Goal: Task Accomplishment & Management: Manage account settings

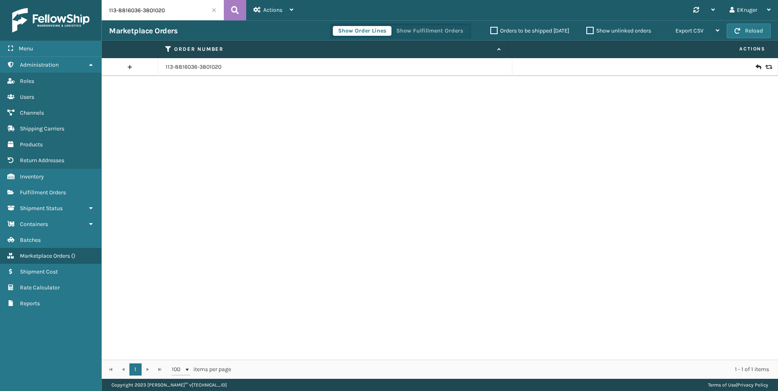
click at [216, 12] on span at bounding box center [213, 10] width 5 height 5
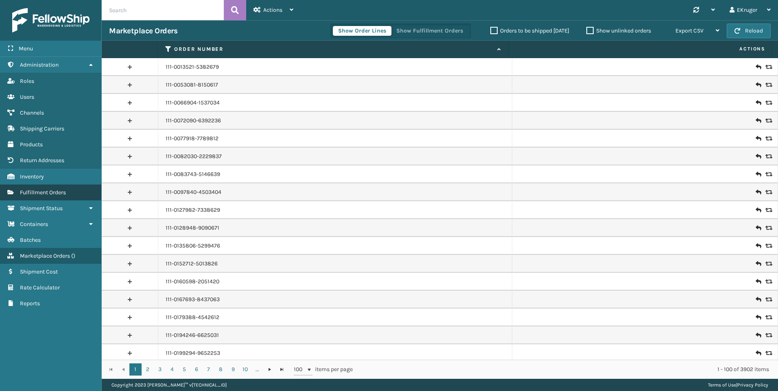
click at [56, 190] on span "Fulfillment Orders" at bounding box center [43, 192] width 46 height 7
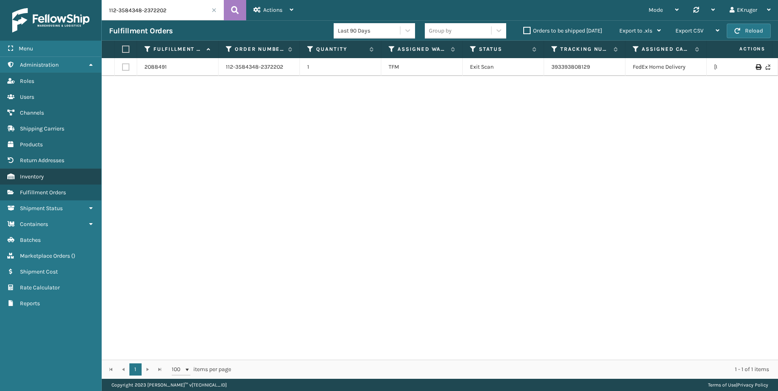
click at [50, 180] on link "Inventory" at bounding box center [50, 177] width 101 height 16
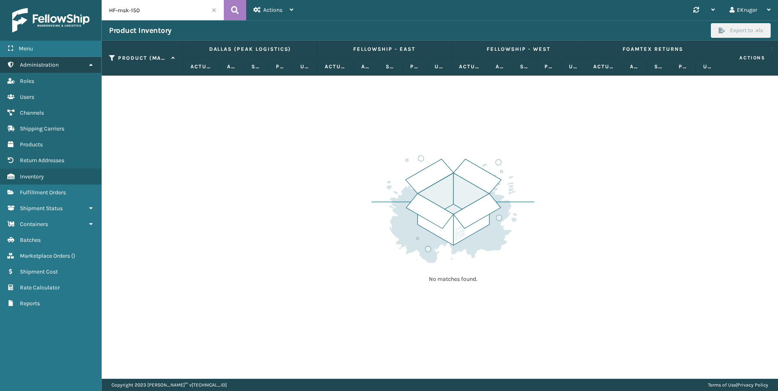
click at [90, 66] on icon at bounding box center [90, 65] width 7 height 6
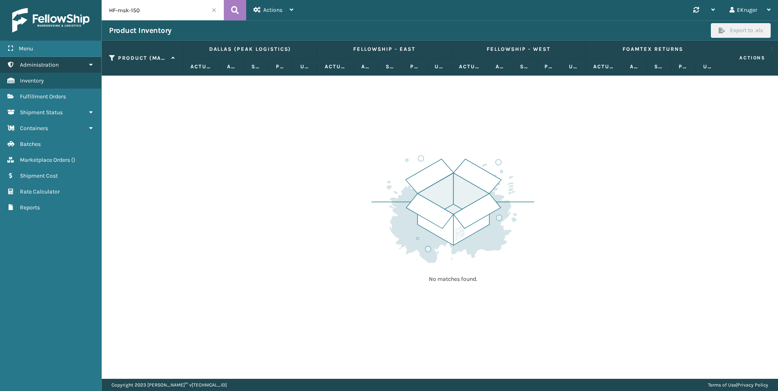
click at [90, 66] on icon at bounding box center [90, 65] width 7 height 6
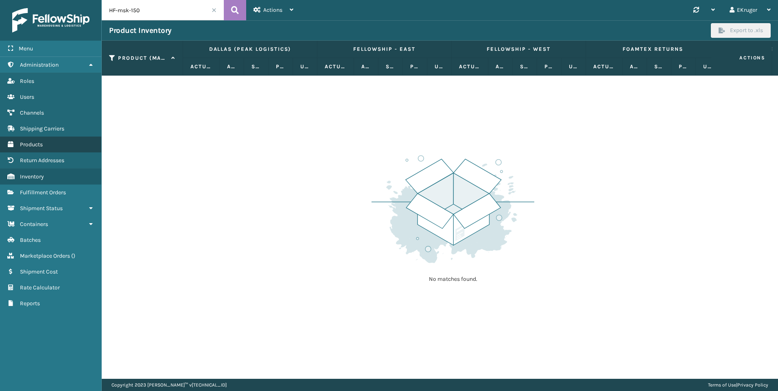
click at [36, 148] on span "Products" at bounding box center [31, 144] width 23 height 7
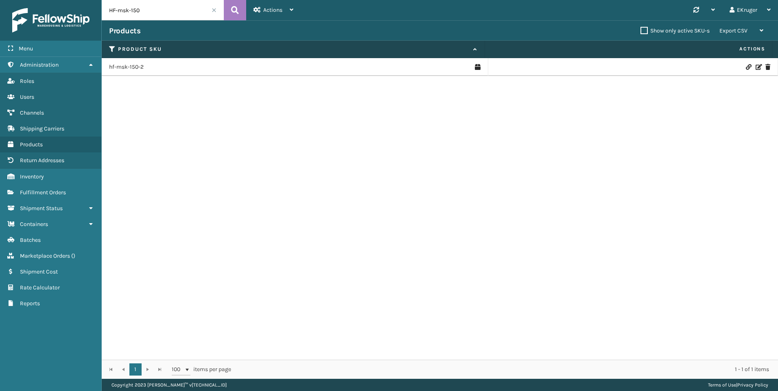
click at [158, 12] on input "HF-msk-150" at bounding box center [163, 10] width 122 height 20
drag, startPoint x: 162, startPoint y: 11, endPoint x: 94, endPoint y: 11, distance: 68.7
click at [94, 0] on div "Menu Administration Roles Users Channels Shipping Carriers Products Return Addr…" at bounding box center [389, 0] width 778 height 0
type input "bcm"
click at [133, 68] on link "MIL-BCM3-A" at bounding box center [125, 67] width 32 height 8
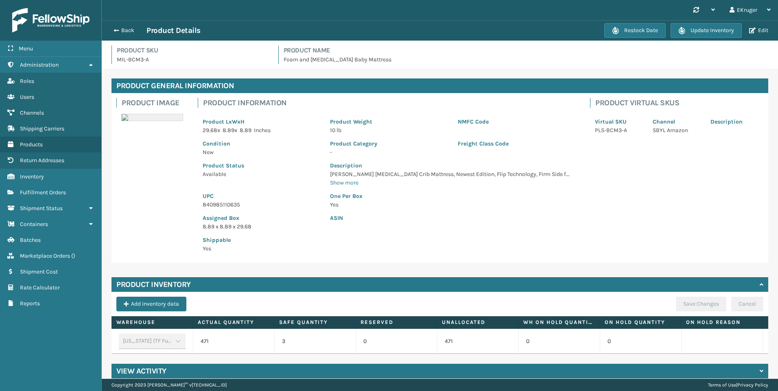
scroll to position [15, 0]
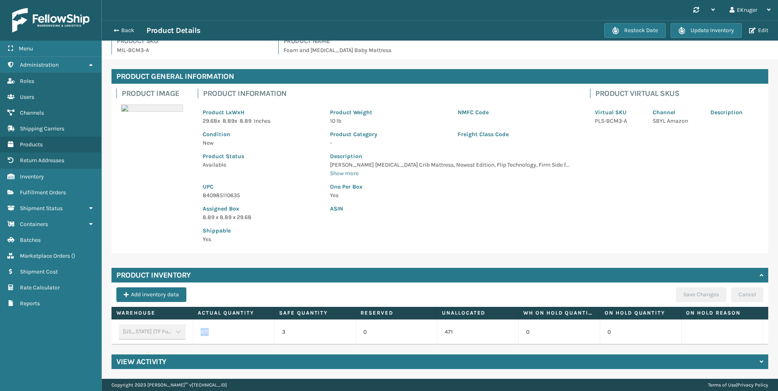
drag, startPoint x: 221, startPoint y: 322, endPoint x: 200, endPoint y: 322, distance: 21.6
click at [200, 322] on td "471" at bounding box center [233, 332] width 81 height 25
click at [756, 29] on button "Edit" at bounding box center [758, 30] width 24 height 7
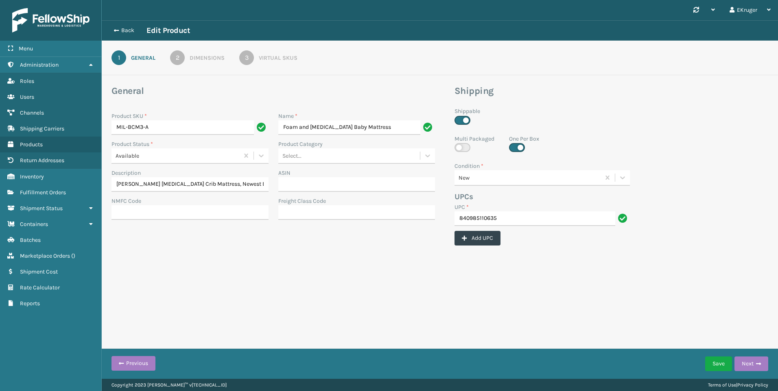
click at [269, 59] on div "Virtual SKUs" at bounding box center [278, 58] width 39 height 9
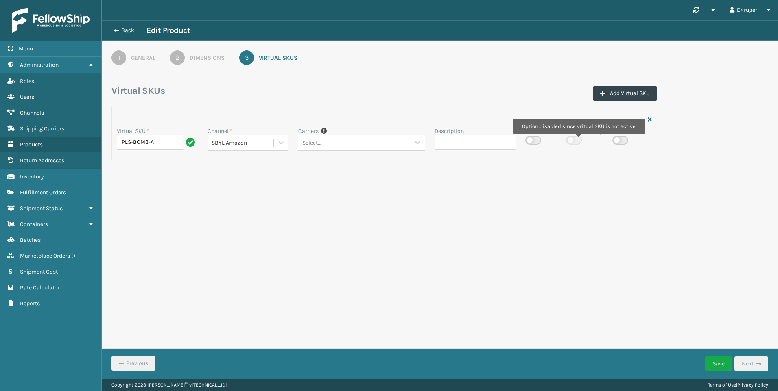
click at [577, 140] on label at bounding box center [574, 140] width 16 height 9
click at [537, 139] on label at bounding box center [533, 140] width 16 height 9
click at [530, 139] on input "checkbox" at bounding box center [527, 137] width 5 height 5
checkbox input "true"
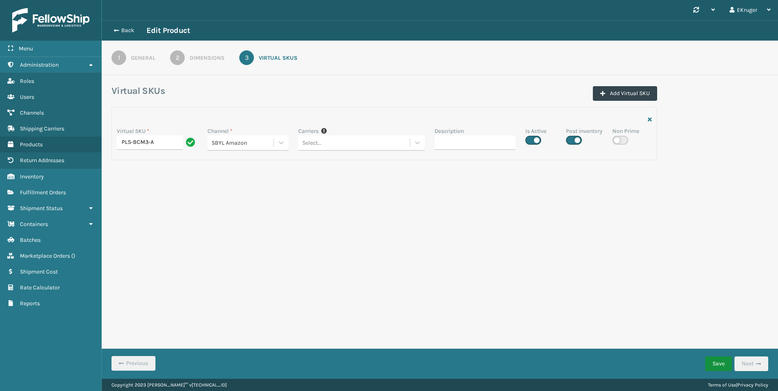
click at [711, 361] on button "Save" at bounding box center [718, 364] width 27 height 15
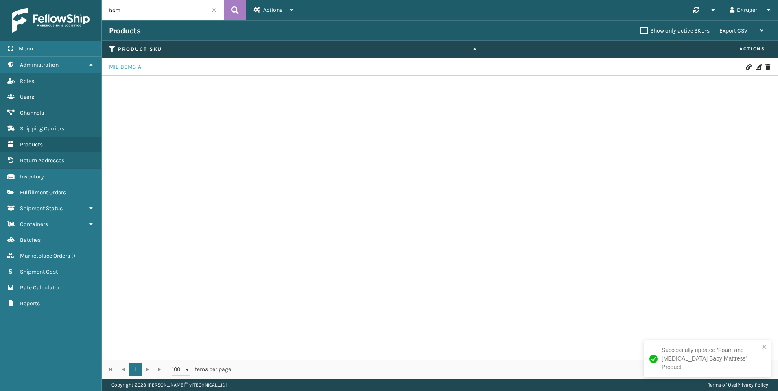
click at [138, 67] on link "MIL-BCM3-A" at bounding box center [125, 67] width 32 height 8
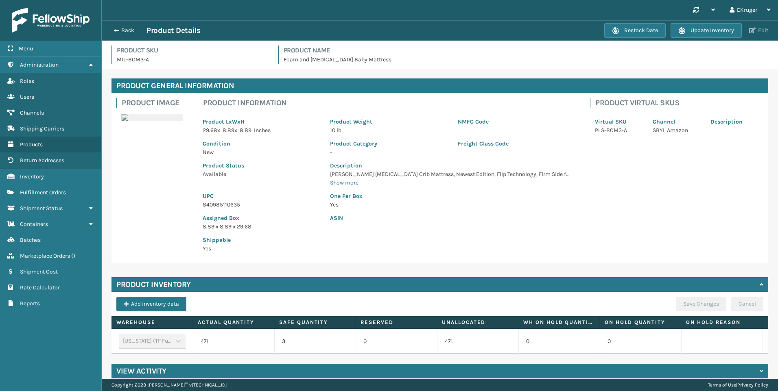
click at [757, 34] on button "Edit" at bounding box center [758, 30] width 24 height 7
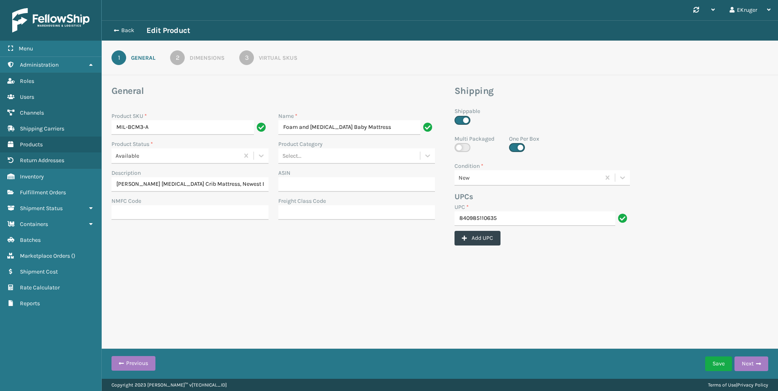
click at [264, 57] on div "Virtual SKUs" at bounding box center [278, 58] width 39 height 9
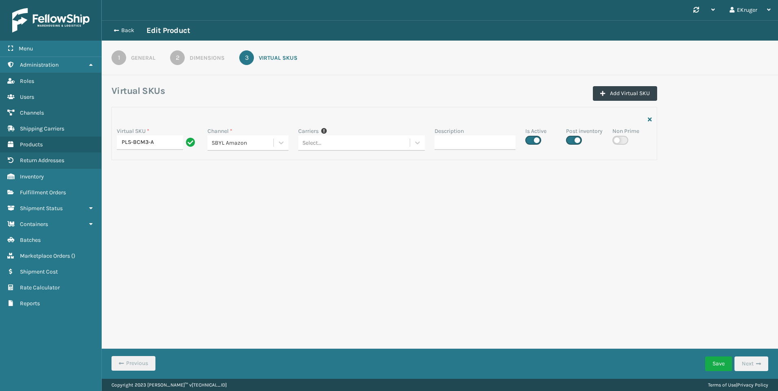
click at [209, 59] on div "Dimensions" at bounding box center [207, 58] width 35 height 9
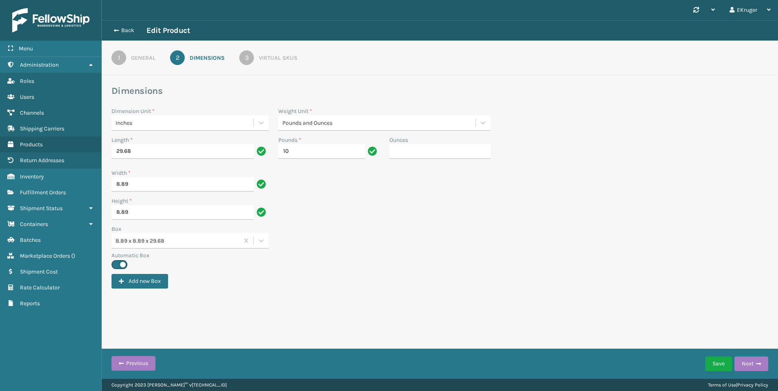
click at [151, 58] on div "General" at bounding box center [143, 58] width 24 height 9
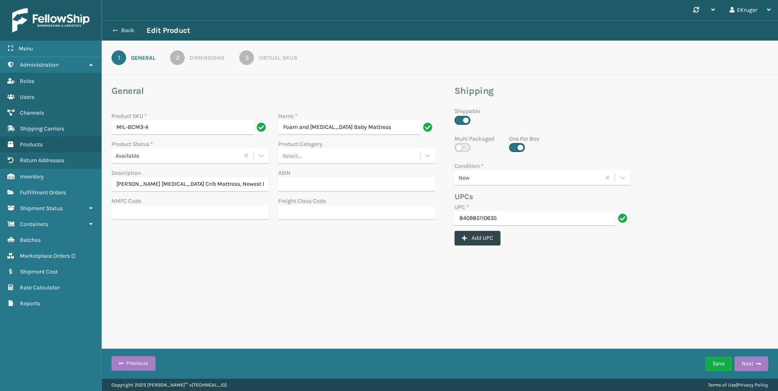
click at [126, 30] on button "Back" at bounding box center [127, 30] width 37 height 7
